Goal: Task Accomplishment & Management: Complete application form

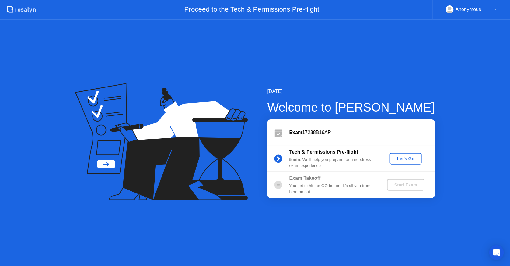
click at [401, 160] on div "Let's Go" at bounding box center [405, 158] width 27 height 5
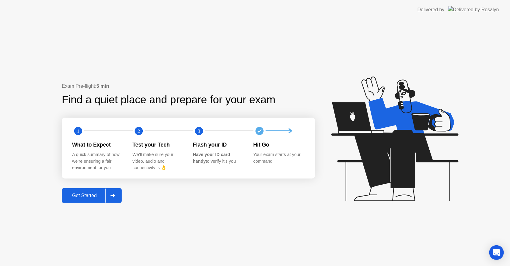
click at [90, 194] on div "Get Started" at bounding box center [85, 195] width 42 height 5
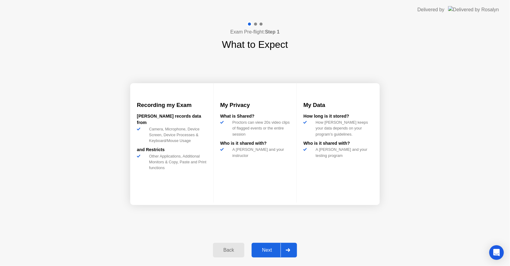
click at [272, 249] on div "Next" at bounding box center [267, 249] width 27 height 5
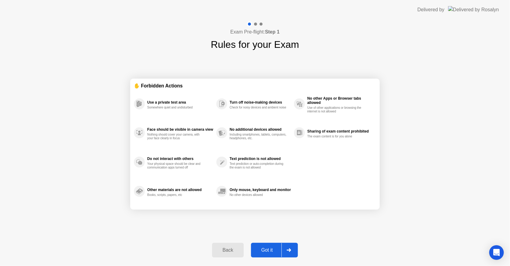
click at [271, 251] on div "Got it" at bounding box center [267, 249] width 29 height 5
select select "Available cameras"
select select "Available speakers"
select select "Available microphones"
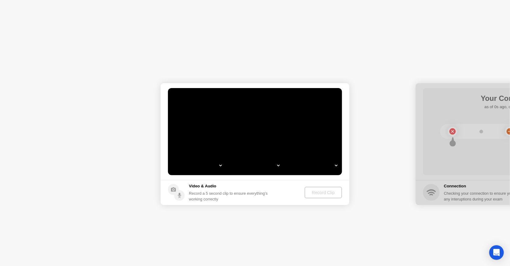
select select "*"
select select "**********"
select select "*******"
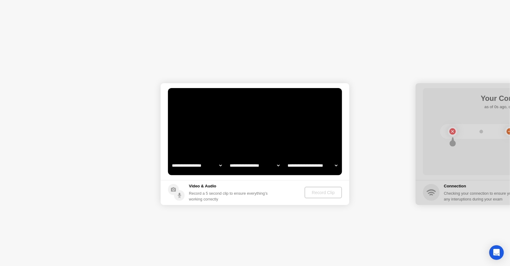
select select "*******"
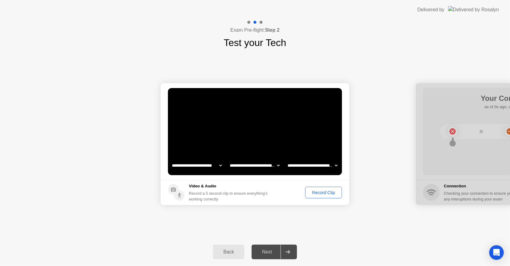
click at [309, 195] on div "Record Clip" at bounding box center [323, 192] width 33 height 5
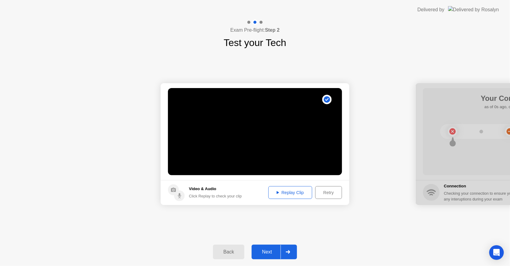
click at [295, 194] on div "Replay Clip" at bounding box center [291, 192] width 40 height 5
click at [267, 249] on div "Next" at bounding box center [267, 251] width 27 height 5
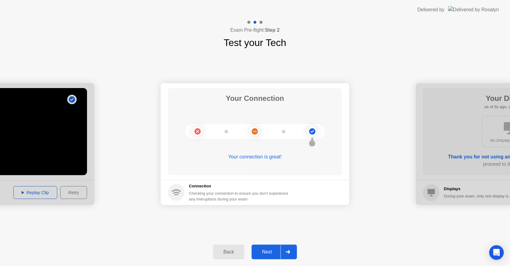
click at [270, 247] on button "Next" at bounding box center [274, 251] width 45 height 15
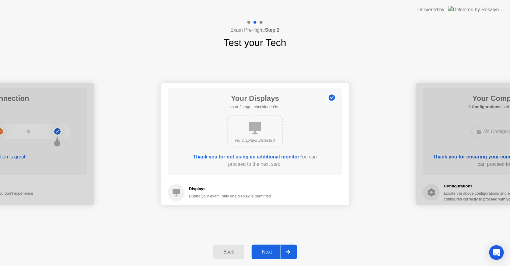
click at [268, 251] on div "Next" at bounding box center [267, 251] width 27 height 5
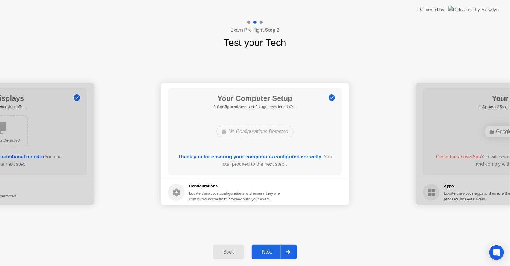
click at [268, 251] on div "Next" at bounding box center [267, 251] width 27 height 5
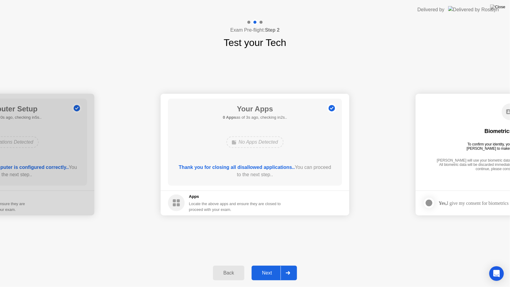
click at [268, 265] on button "Next" at bounding box center [274, 273] width 45 height 15
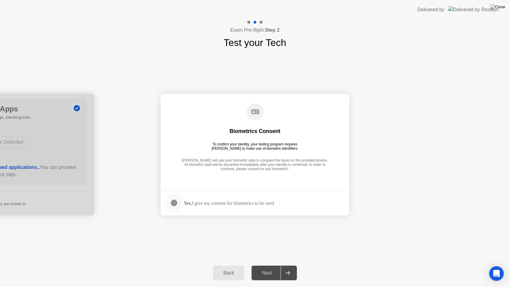
click at [177, 204] on div at bounding box center [173, 202] width 7 height 7
click at [268, 265] on button "Next" at bounding box center [274, 273] width 45 height 15
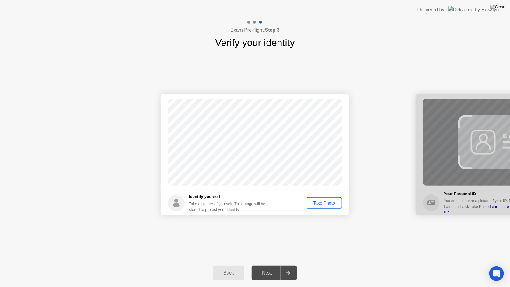
click at [319, 205] on div "Take Photo" at bounding box center [324, 203] width 32 height 5
click at [321, 205] on div "Retake" at bounding box center [328, 203] width 24 height 5
click at [321, 205] on div "Take Photo" at bounding box center [324, 203] width 32 height 5
click at [323, 205] on div "Retake" at bounding box center [328, 203] width 24 height 5
click at [323, 205] on div "Take Photo" at bounding box center [324, 203] width 32 height 5
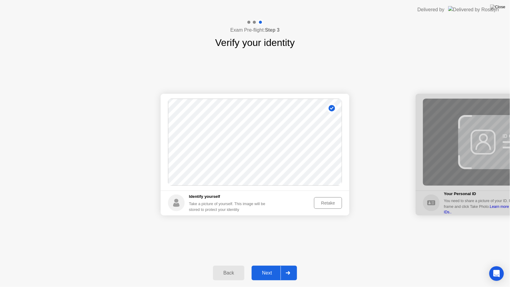
click at [325, 209] on button "Retake" at bounding box center [328, 203] width 28 height 12
click at [325, 209] on button "Take Photo" at bounding box center [324, 203] width 36 height 12
click at [325, 209] on button "Retake" at bounding box center [328, 203] width 28 height 12
click at [325, 209] on button "Take Photo" at bounding box center [324, 203] width 36 height 12
click at [328, 210] on footer "Identify yourself Take a picture of yourself. This image will be stored to prot…" at bounding box center [255, 203] width 189 height 25
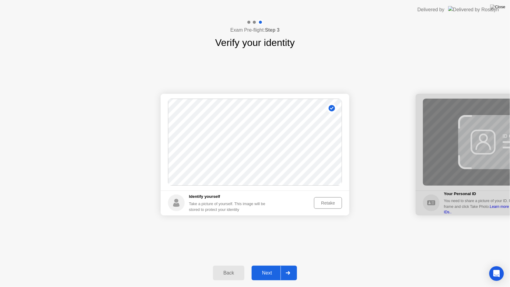
click at [328, 205] on div "Retake" at bounding box center [328, 203] width 24 height 5
click at [328, 205] on div "Take Photo" at bounding box center [324, 203] width 32 height 5
click at [325, 201] on div "Retake" at bounding box center [328, 203] width 24 height 5
click at [330, 201] on div "Take Photo" at bounding box center [324, 203] width 32 height 5
click at [268, 265] on div "Next" at bounding box center [267, 272] width 27 height 5
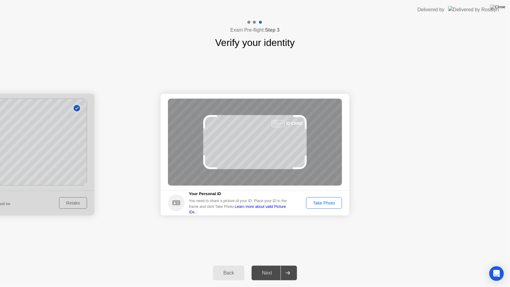
click at [319, 201] on div "Take Photo" at bounding box center [324, 203] width 32 height 5
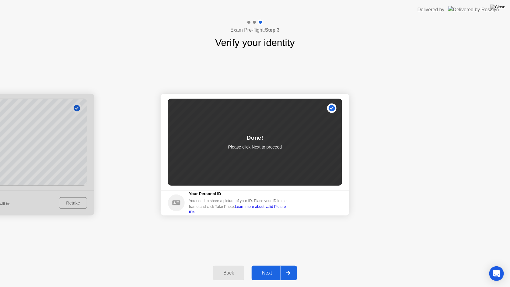
click at [268, 265] on div "Next" at bounding box center [267, 272] width 27 height 5
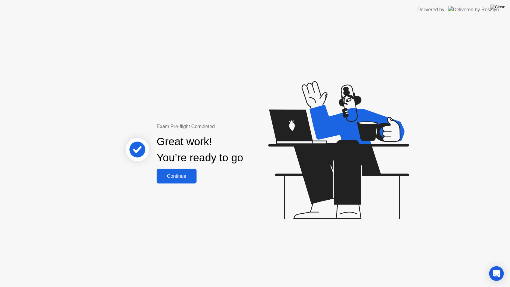
drag, startPoint x: 187, startPoint y: 184, endPoint x: 183, endPoint y: 178, distance: 6.6
click at [183, 178] on div "Exam Pre-flight Completed Great work! You’re ready to go Continue" at bounding box center [255, 153] width 510 height 268
click at [183, 178] on div "Continue" at bounding box center [177, 176] width 36 height 5
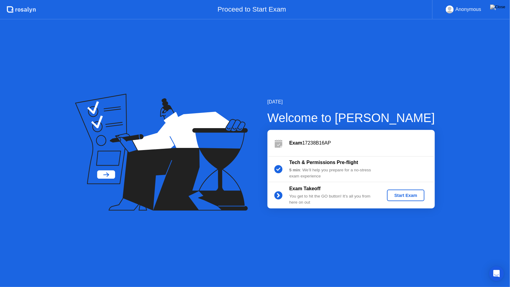
click at [395, 195] on div "Start Exam" at bounding box center [406, 195] width 33 height 5
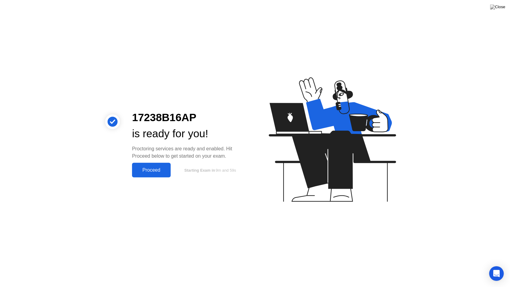
click at [153, 171] on div "Proceed" at bounding box center [151, 169] width 35 height 5
